Goal: Task Accomplishment & Management: Manage account settings

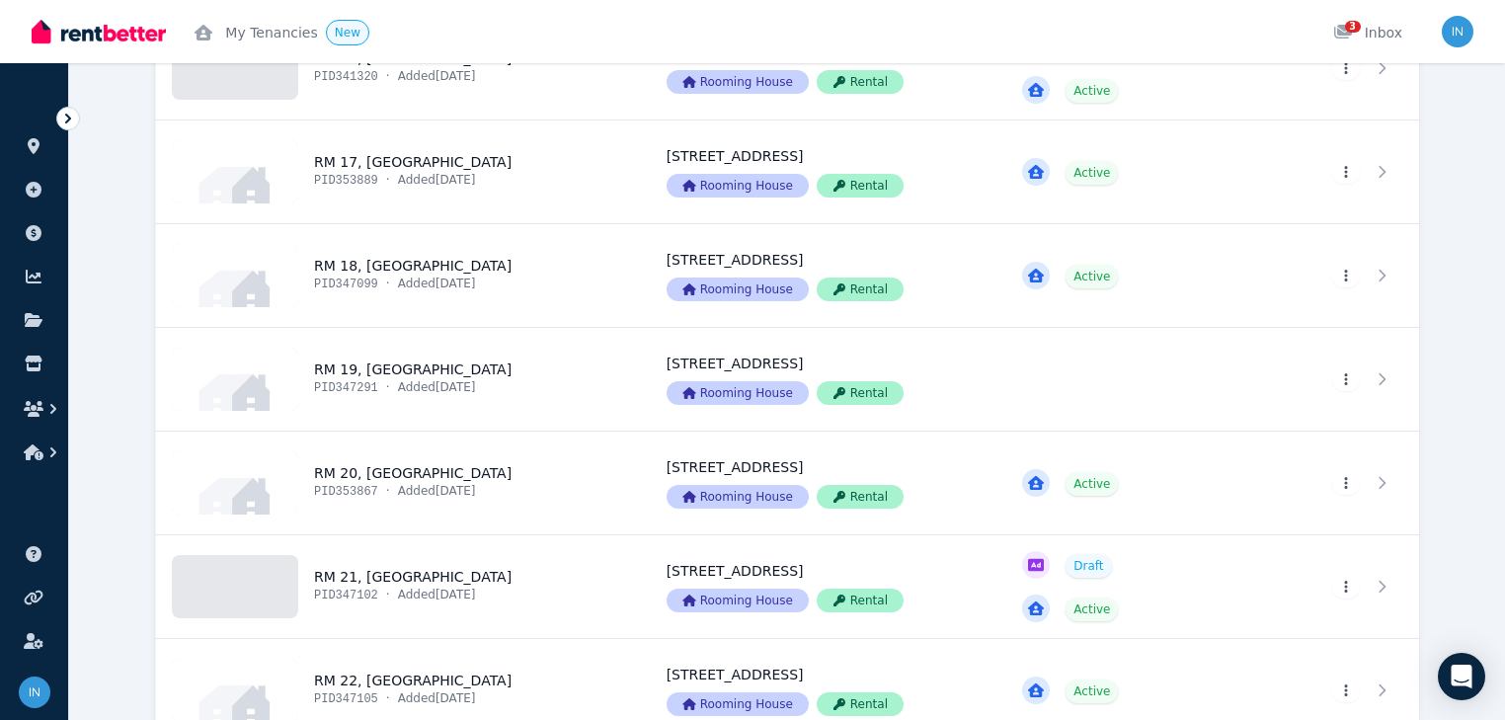
scroll to position [2054, 0]
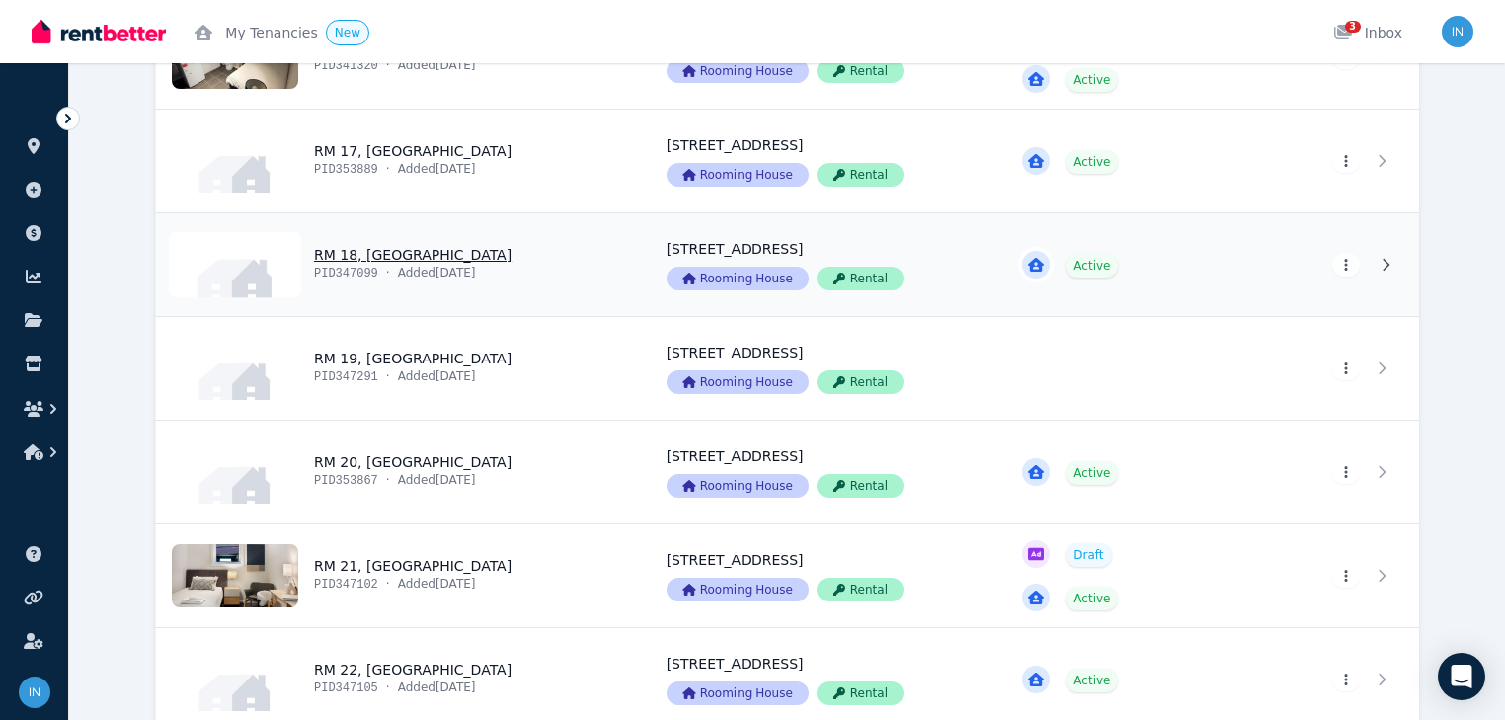
click at [294, 257] on link "View property details" at bounding box center [399, 264] width 487 height 103
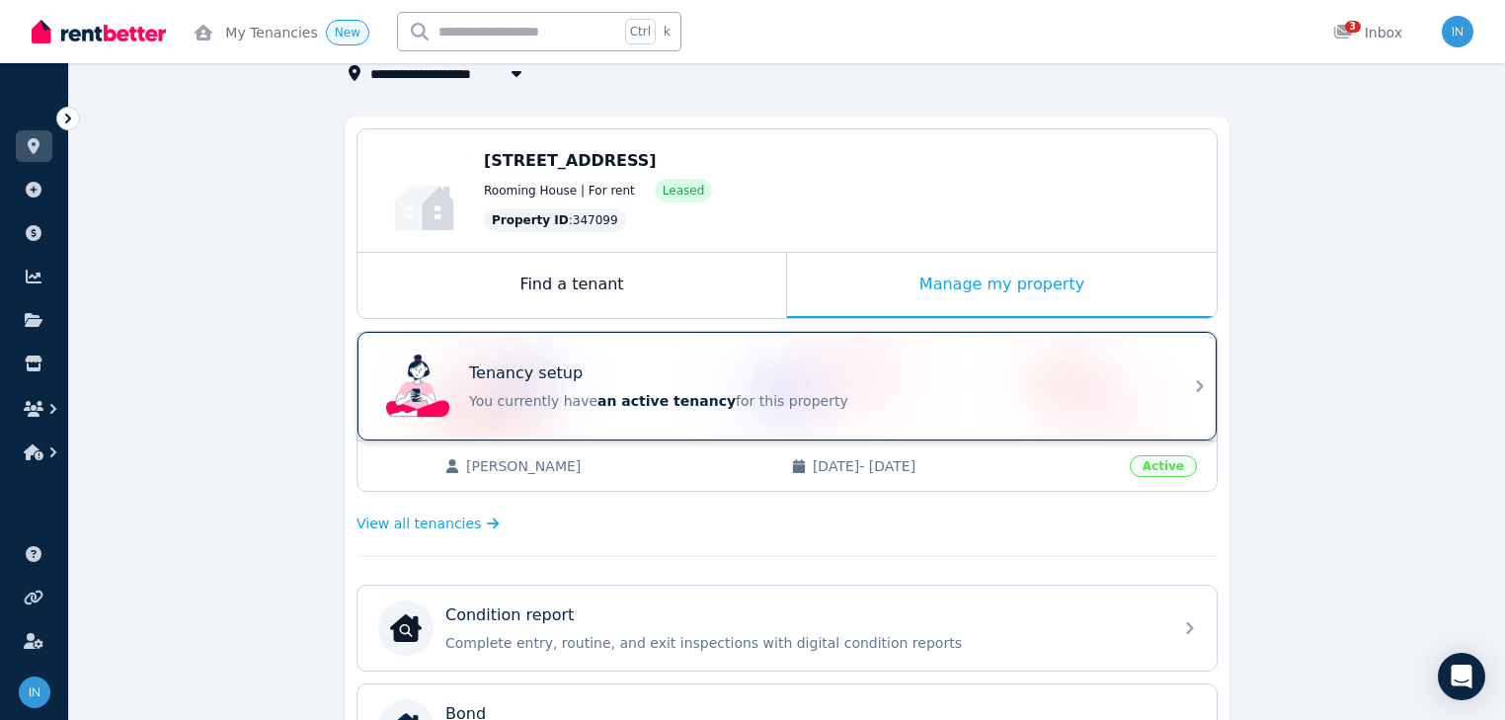
scroll to position [158, 0]
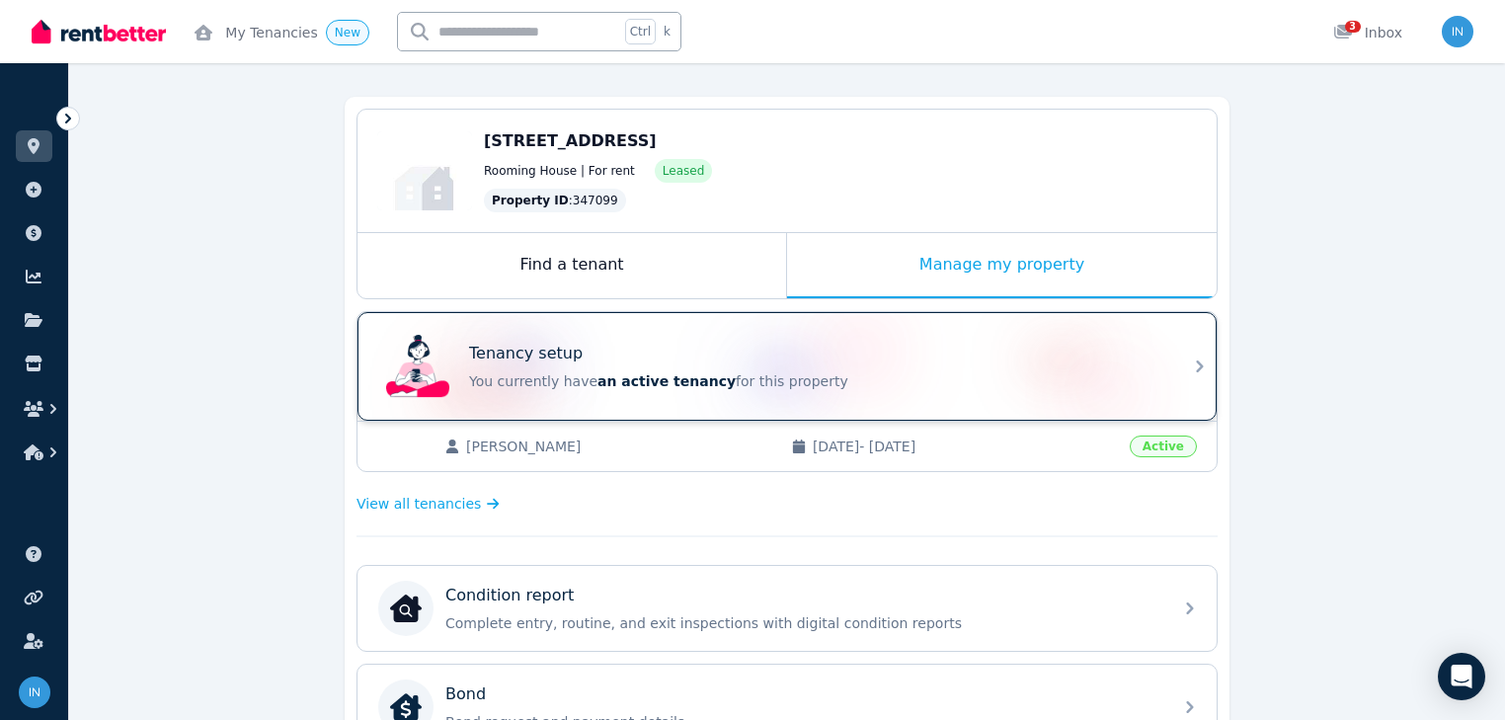
click at [548, 367] on div "Tenancy setup You currently have an active tenancy for this property" at bounding box center [814, 366] width 691 height 49
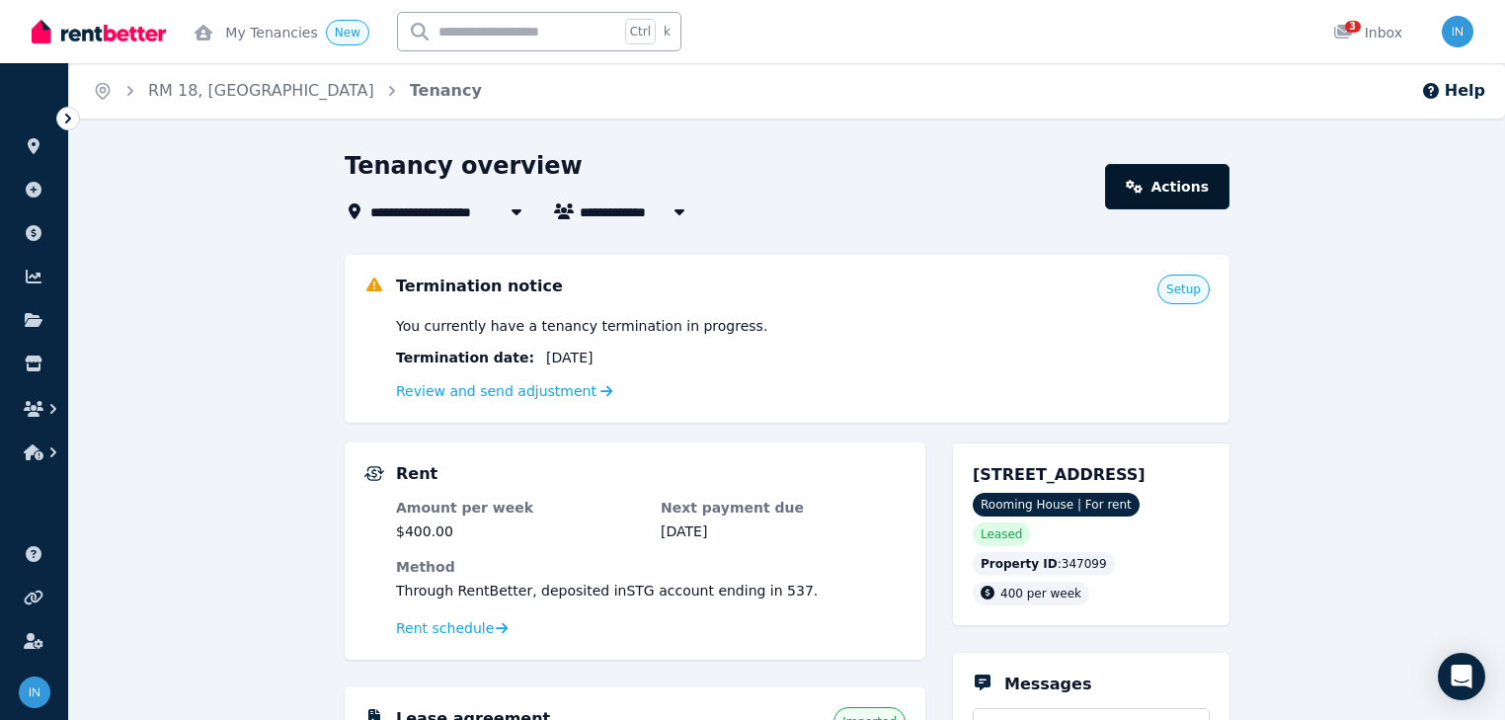
click at [1161, 197] on link "Actions" at bounding box center [1167, 186] width 124 height 45
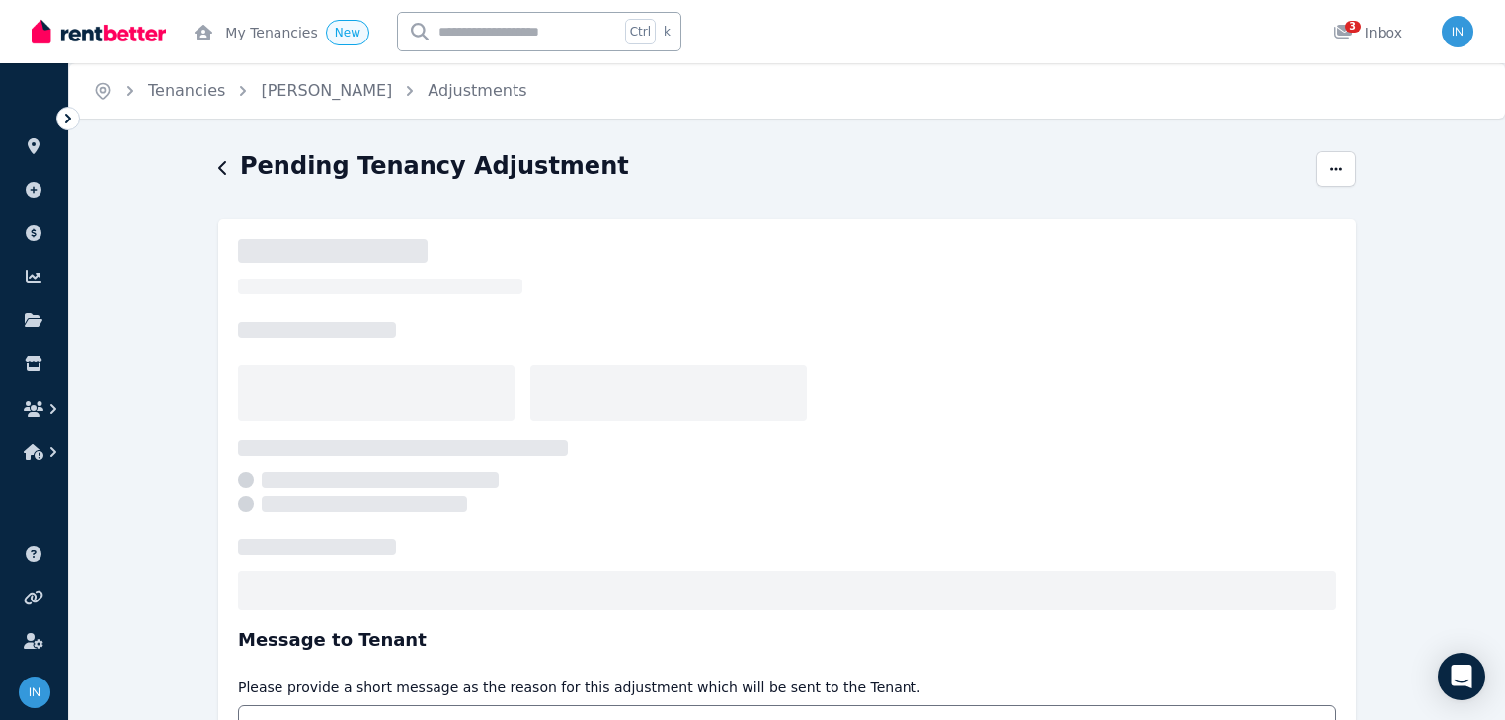
select select "*****"
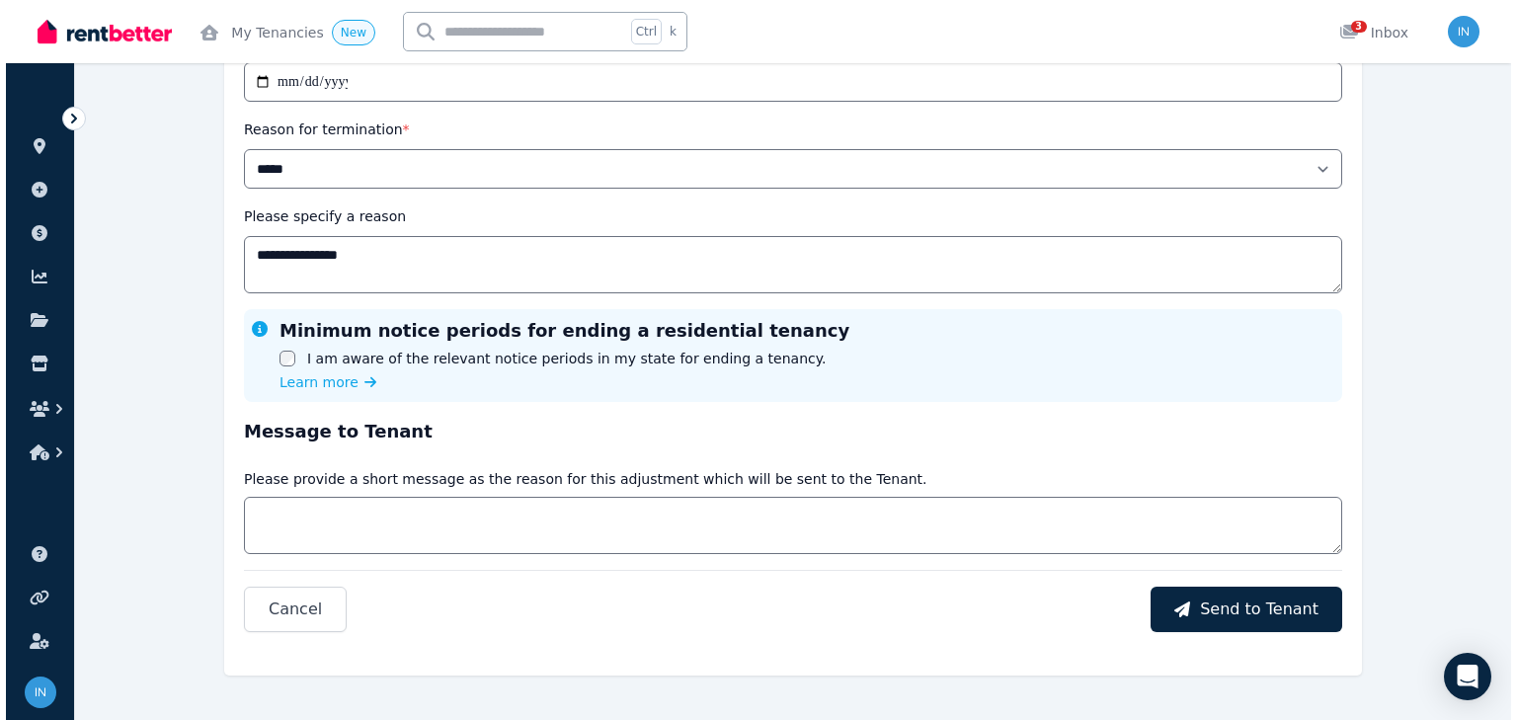
scroll to position [324, 0]
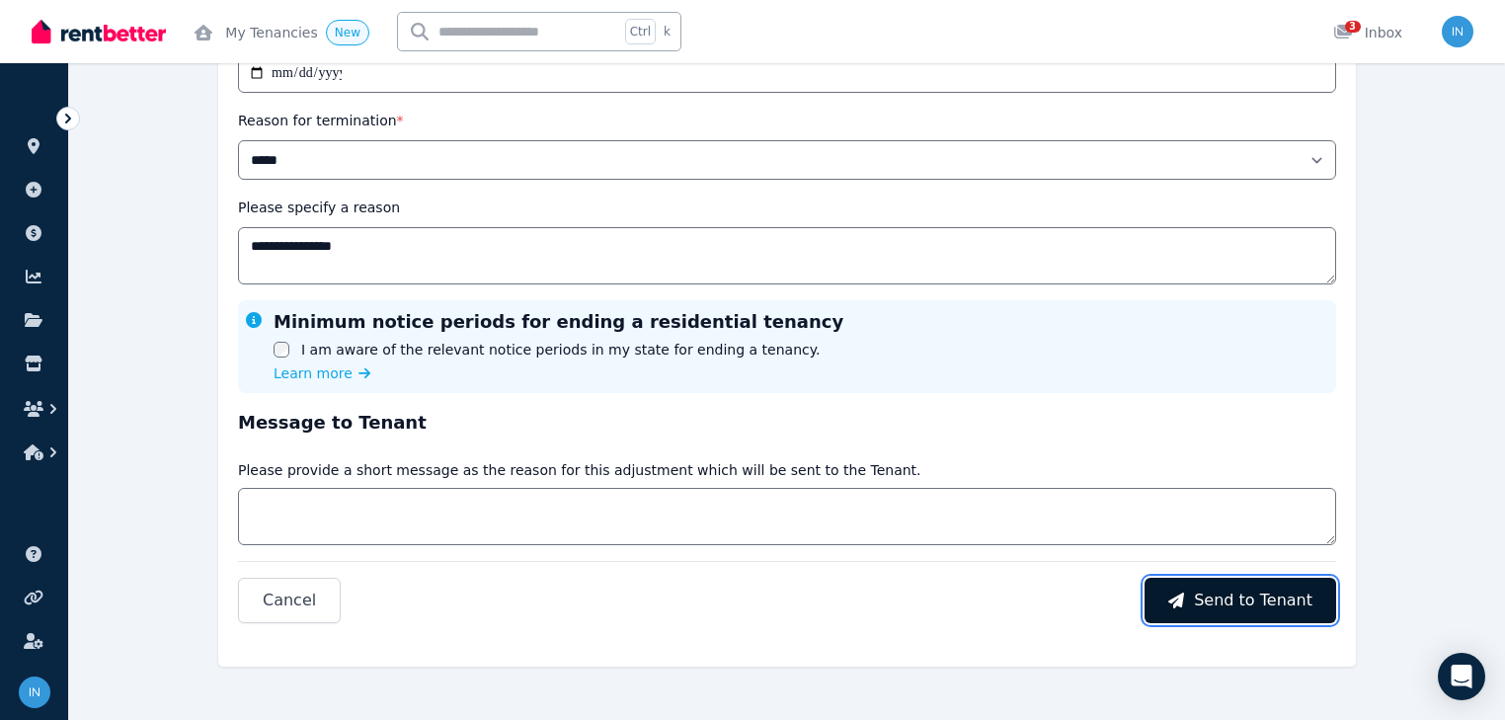
click at [1248, 611] on button "Send to Tenant" at bounding box center [1240, 600] width 192 height 45
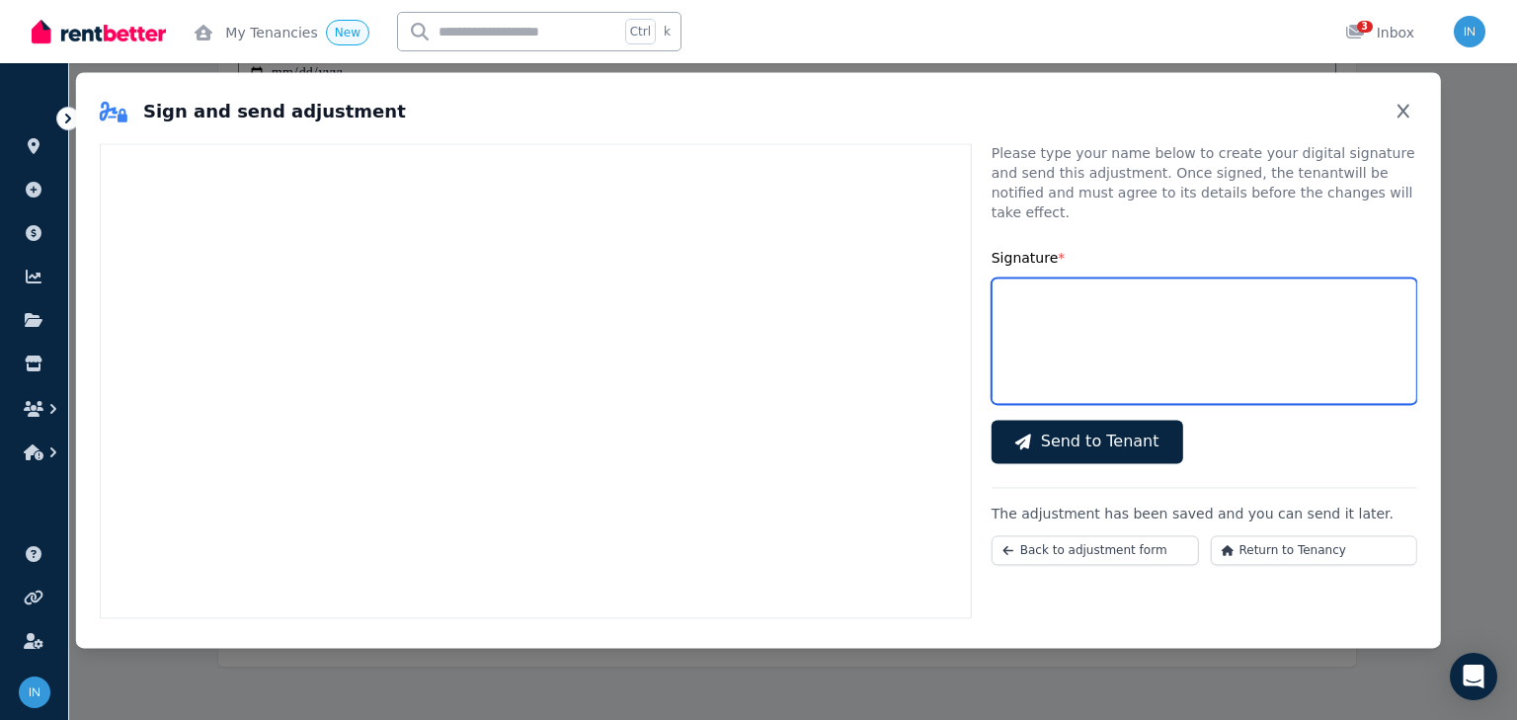
click at [1043, 281] on input "Signature *" at bounding box center [1204, 340] width 426 height 126
type input "**"
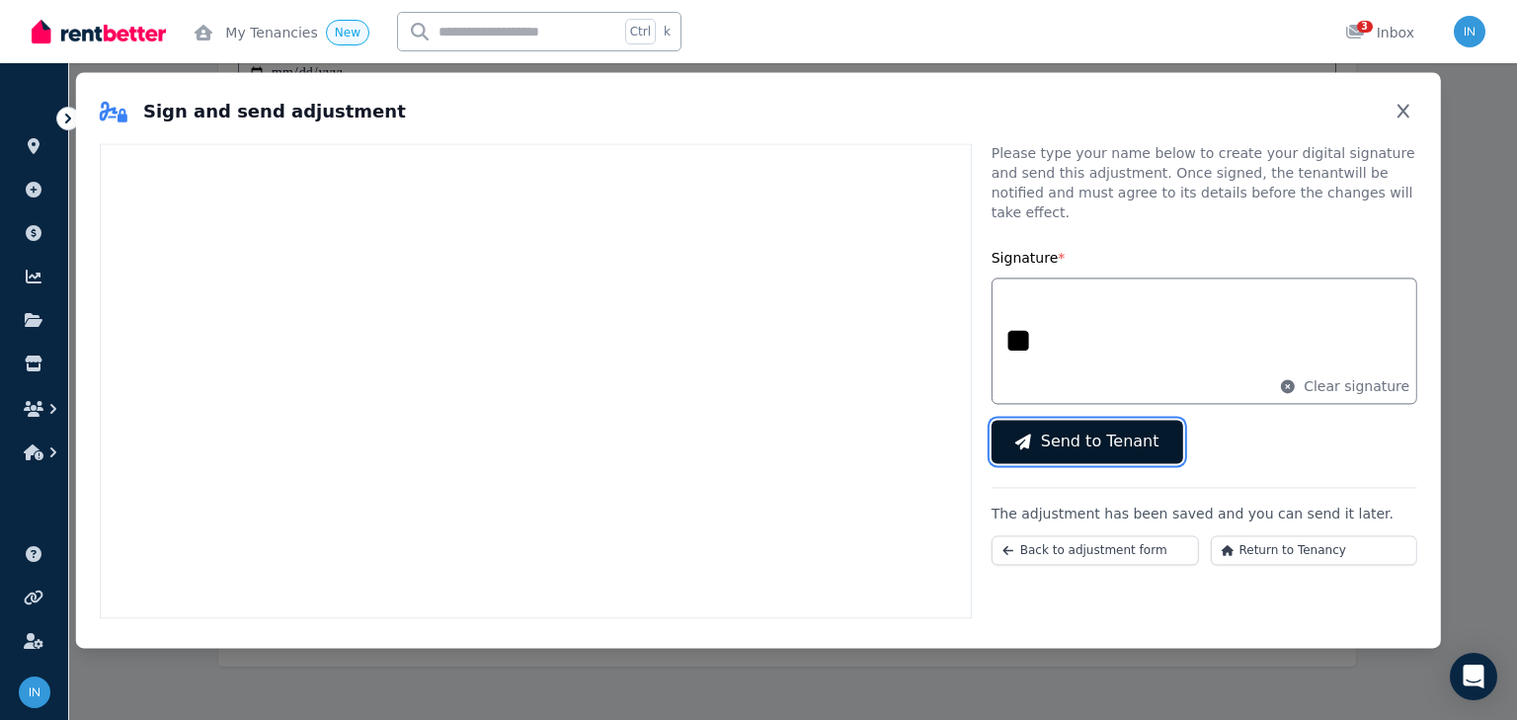
click at [1091, 430] on span "Send to Tenant" at bounding box center [1100, 442] width 118 height 24
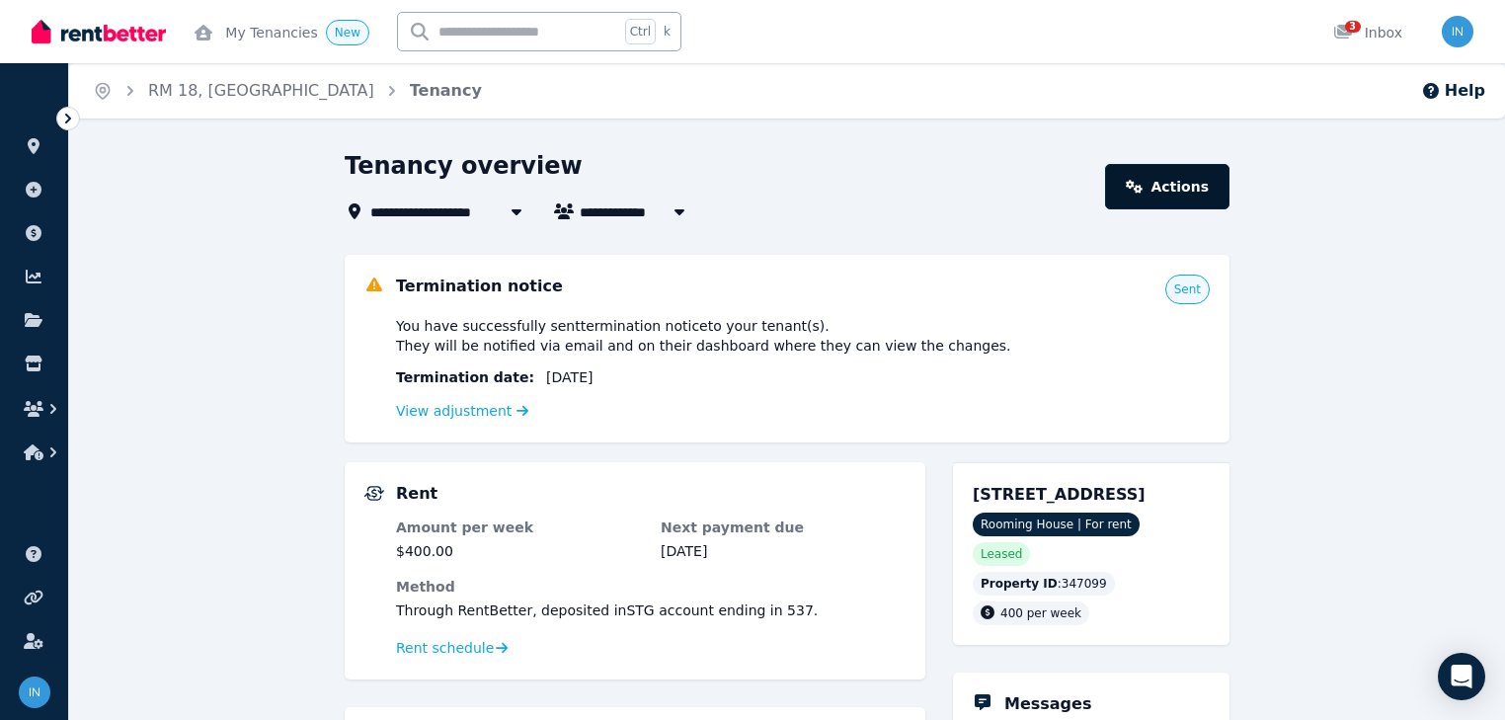
click at [1194, 190] on link "Actions" at bounding box center [1167, 186] width 124 height 45
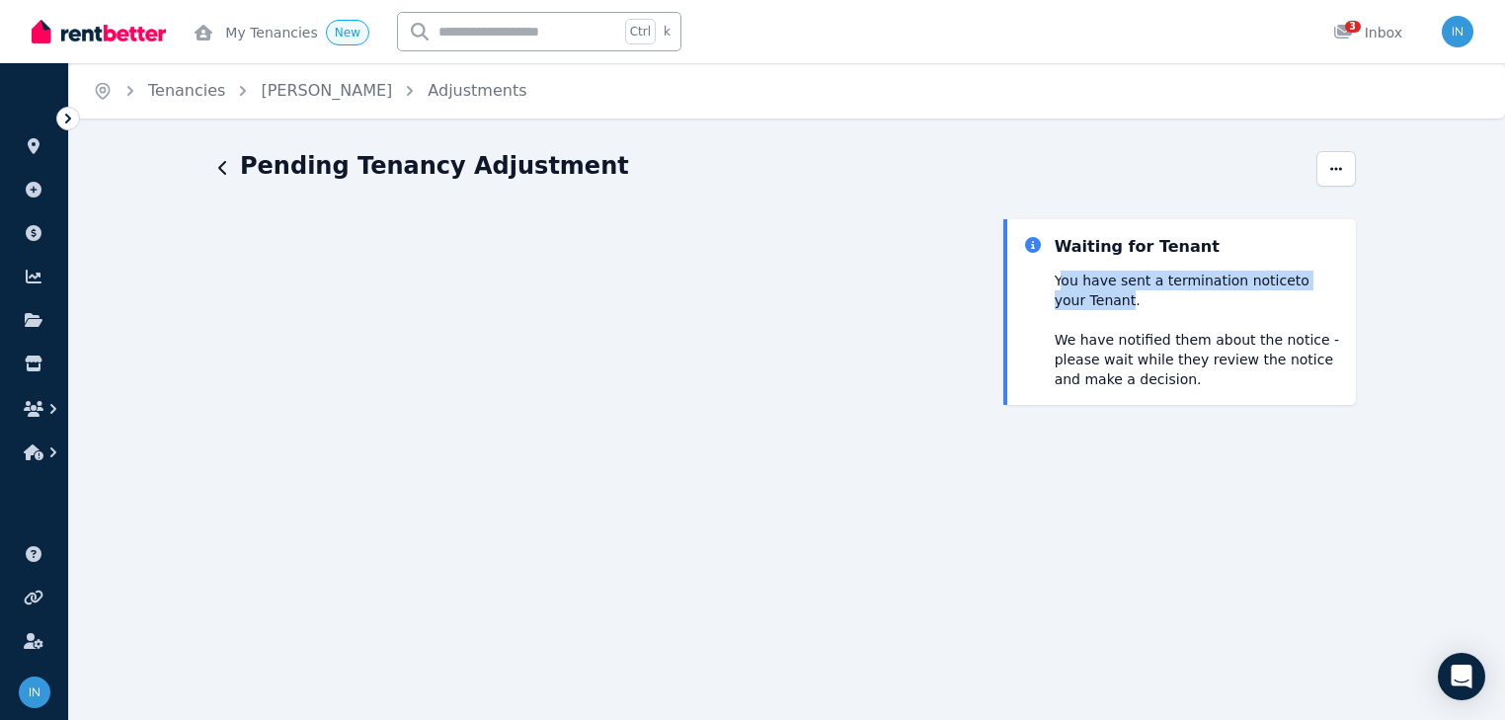
drag, startPoint x: 1059, startPoint y: 274, endPoint x: 1095, endPoint y: 303, distance: 47.0
click at [1095, 303] on p "You have sent a Termination notice to your Tenant ." at bounding box center [1197, 290] width 285 height 39
click at [1050, 323] on div "Waiting for Tenant You have sent a Termination notice to your Tenant . We have …" at bounding box center [1181, 312] width 317 height 154
drag, startPoint x: 1050, startPoint y: 276, endPoint x: 1117, endPoint y: 294, distance: 69.5
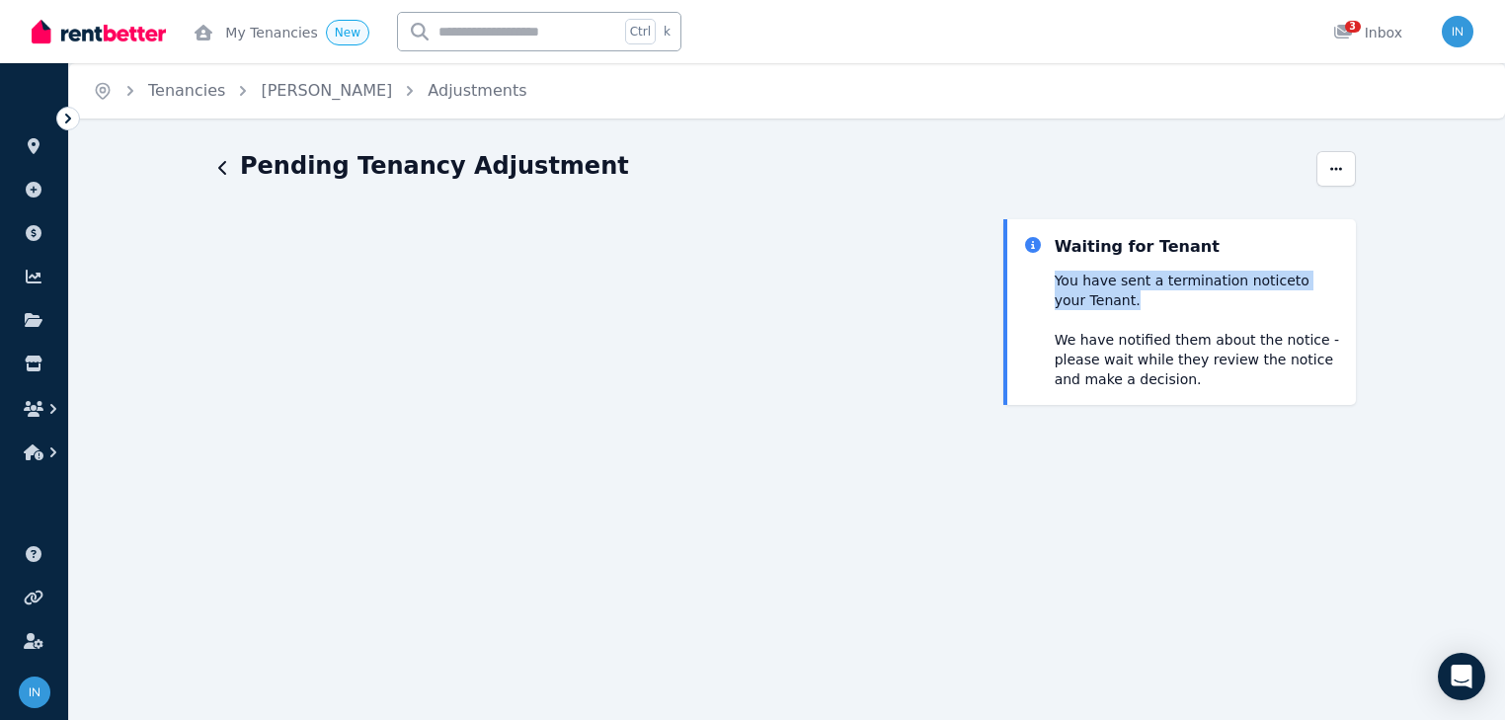
click at [1117, 294] on div "Waiting for Tenant You have sent a Termination notice to your Tenant . We have …" at bounding box center [1181, 312] width 317 height 154
copy p "You have sent a Termination notice to your Tenant ."
